Goal: Entertainment & Leisure: Consume media (video, audio)

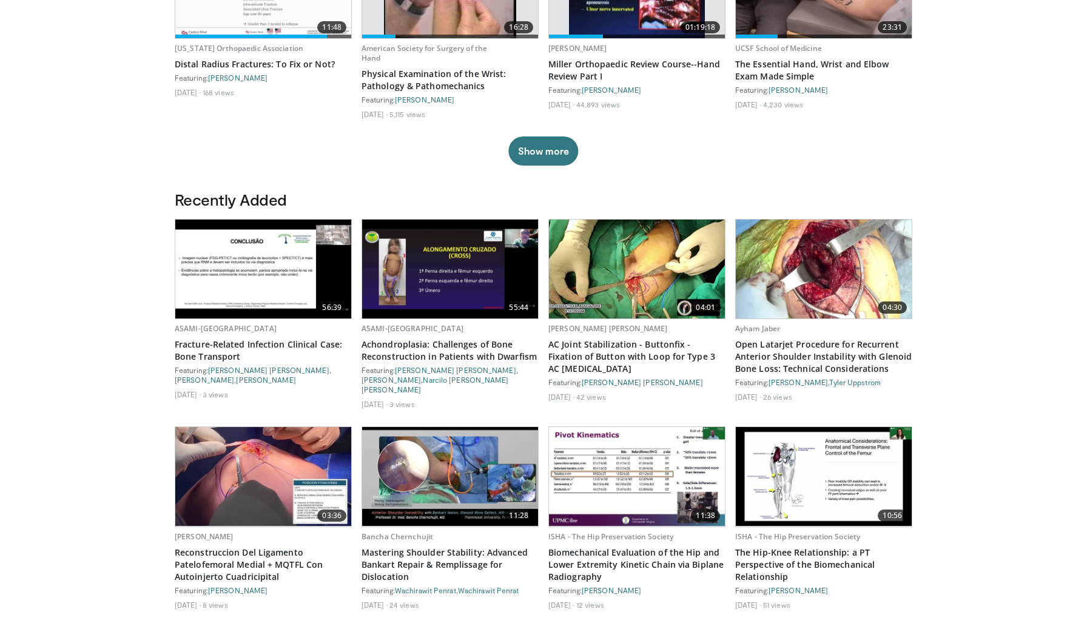
scroll to position [497, 0]
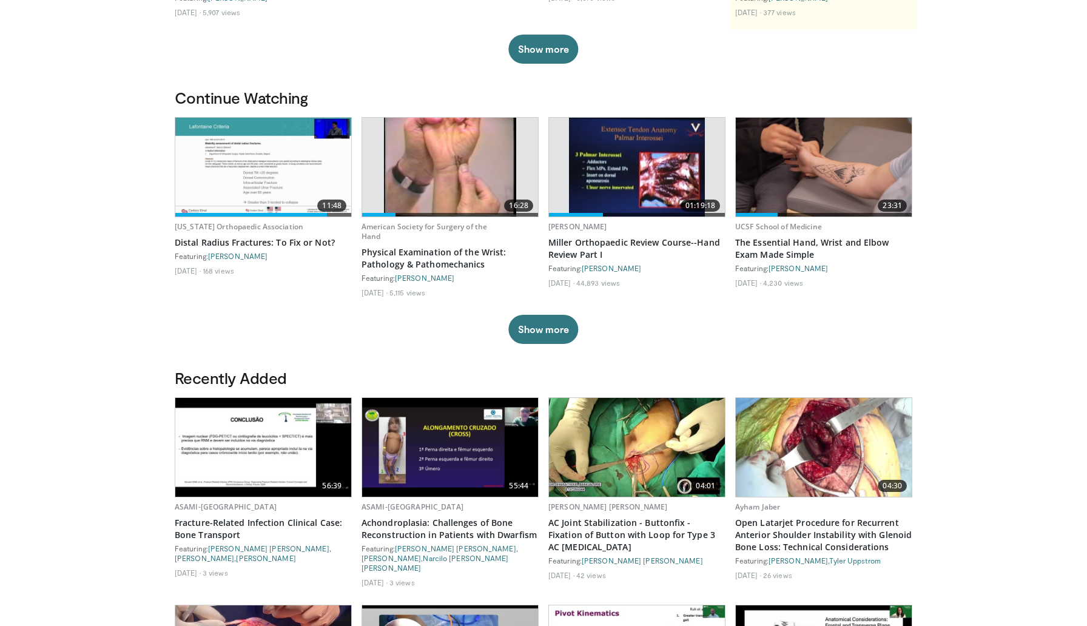
click at [53, 163] on body "Vumedi Week 2025 Channel WATCH NOW Specialties Adult & Family Medicine Allergy,…" at bounding box center [543, 441] width 1087 height 1517
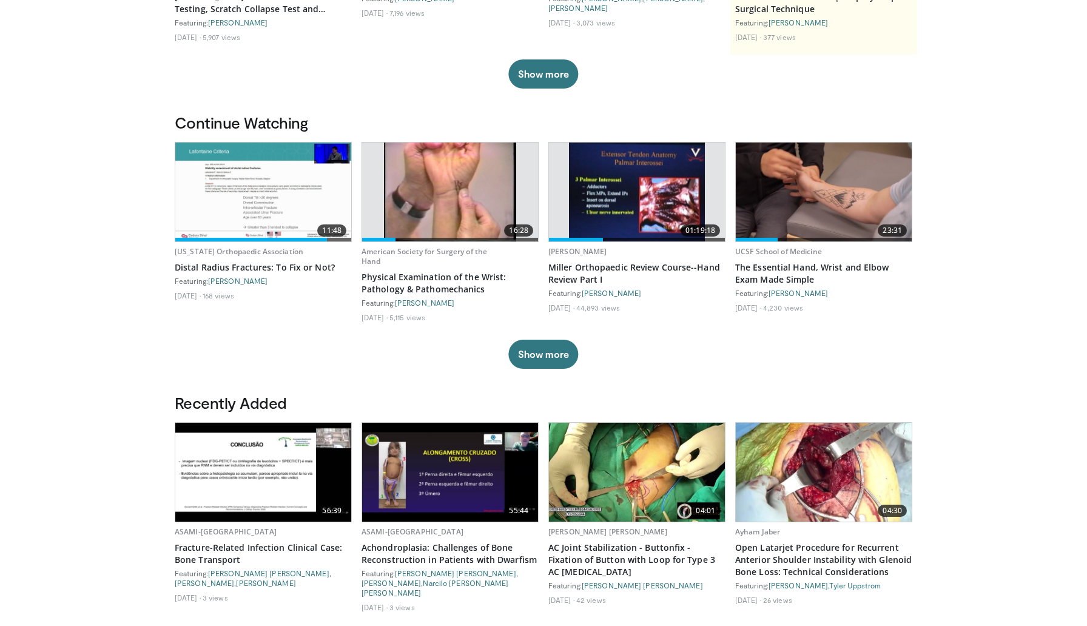
scroll to position [286, 0]
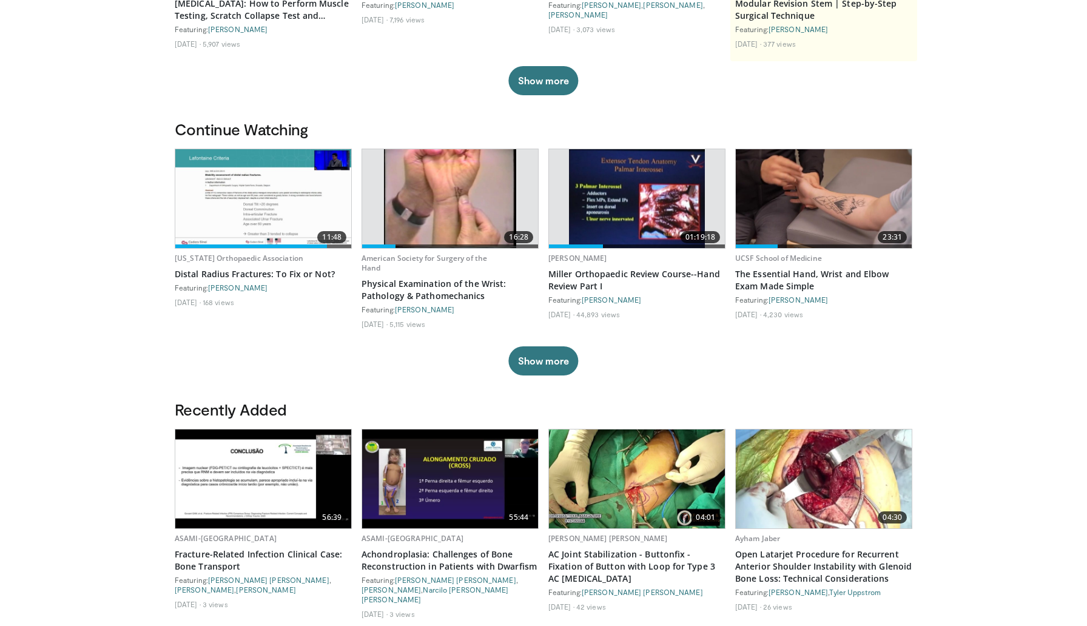
click at [622, 194] on img at bounding box center [637, 198] width 136 height 99
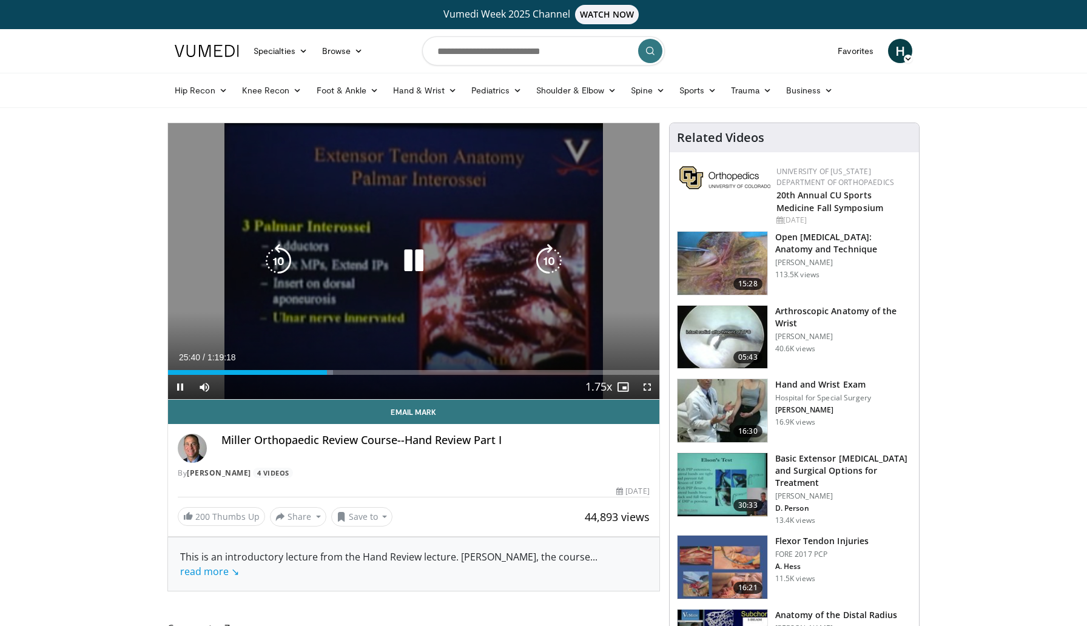
click at [416, 261] on icon "Video Player" at bounding box center [414, 261] width 34 height 34
